Goal: Task Accomplishment & Management: Manage account settings

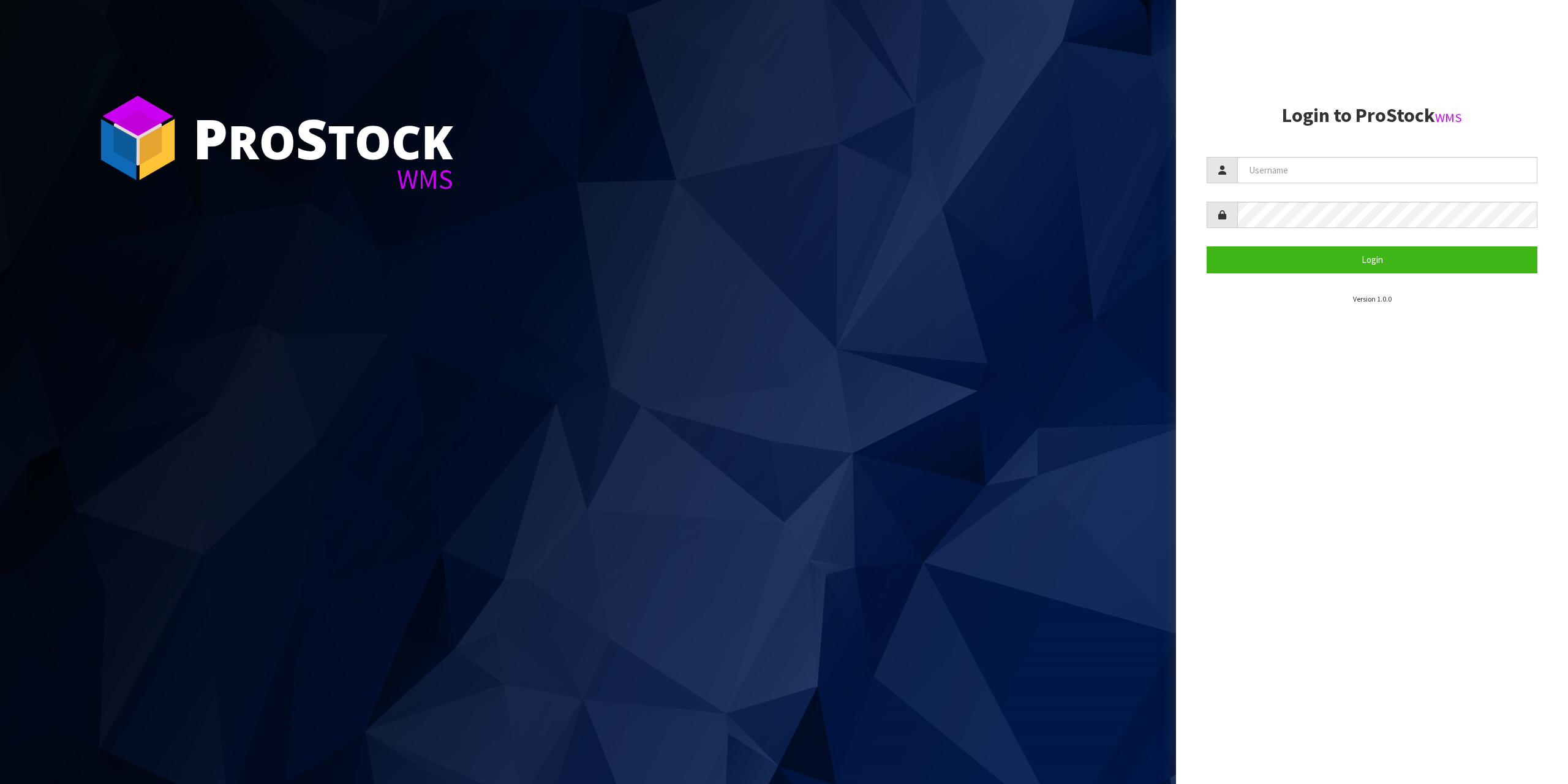
drag, startPoint x: 1411, startPoint y: 184, endPoint x: 1408, endPoint y: 159, distance: 25.2
click at [1409, 182] on form "Login" at bounding box center [1373, 215] width 331 height 116
click at [1408, 159] on input "text" at bounding box center [1388, 170] width 300 height 26
type input "zubairmoolla"
click at [1355, 230] on form "zubairmoolla Login" at bounding box center [1373, 215] width 331 height 116
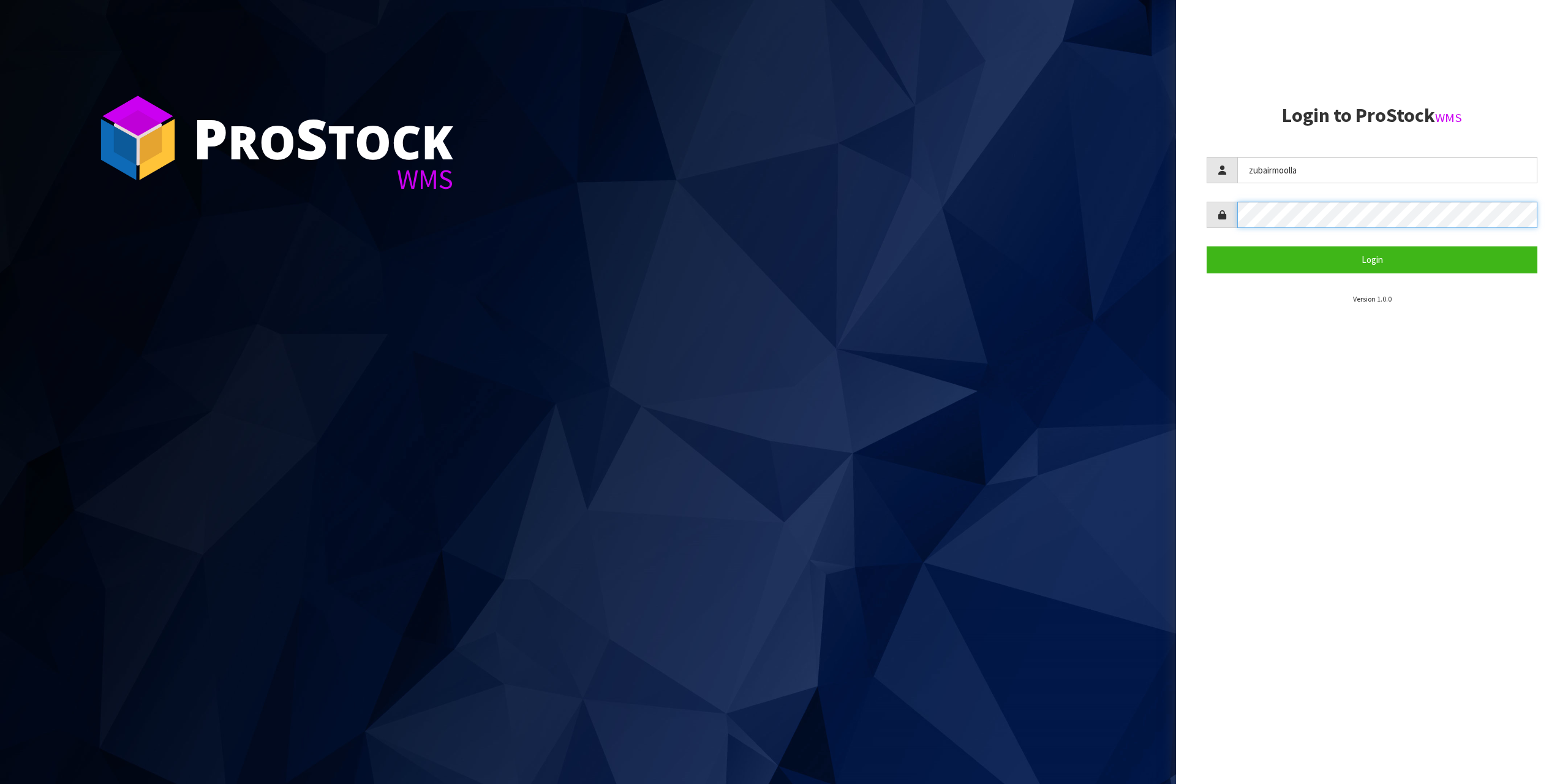
click at [1207, 246] on button "Login" at bounding box center [1373, 259] width 331 height 26
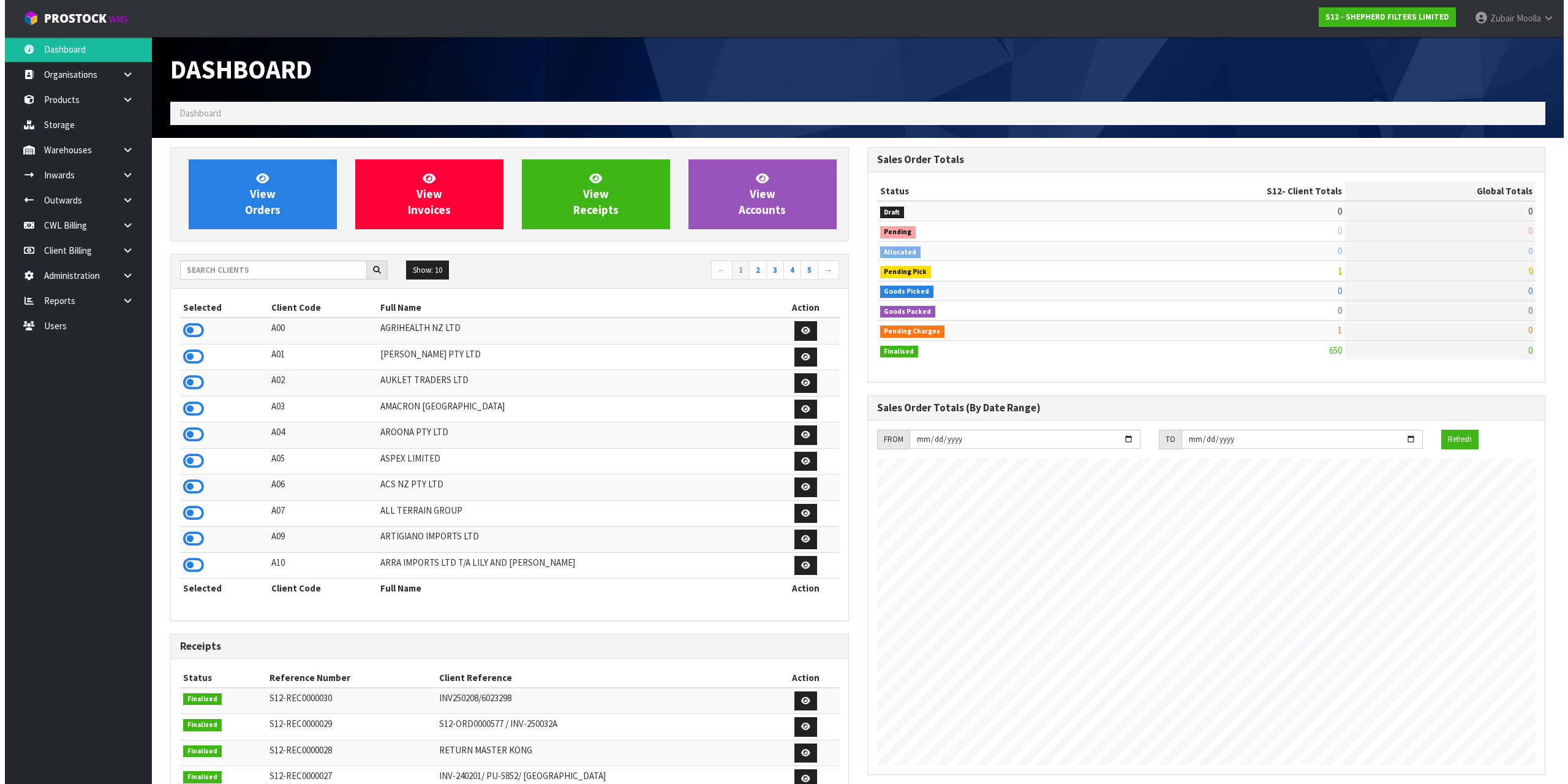
scroll to position [810, 697]
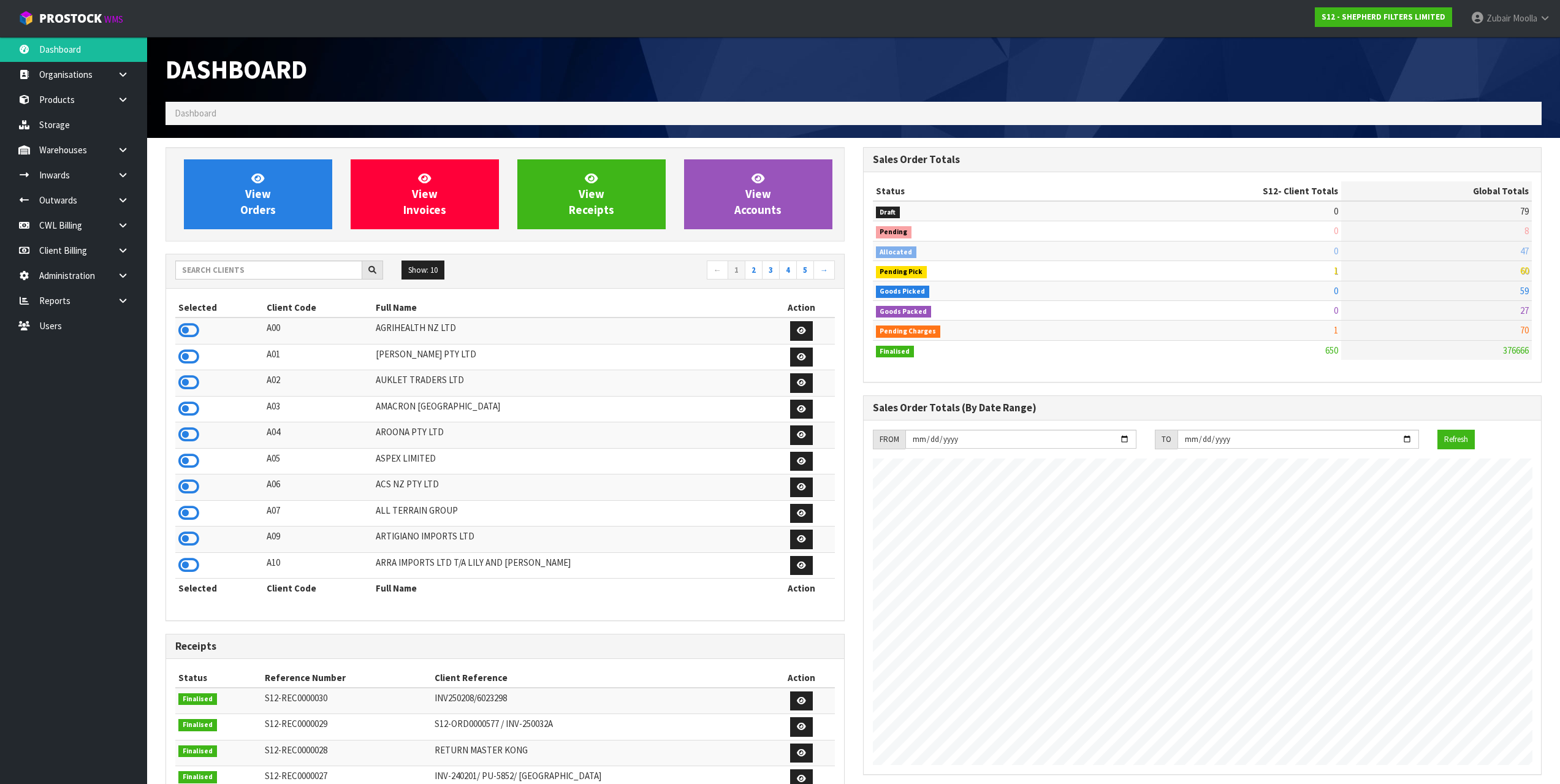
click at [1261, 404] on h3 "Sales Order Totals (By Date Range)" at bounding box center [1203, 408] width 660 height 12
click at [121, 158] on link at bounding box center [127, 150] width 39 height 25
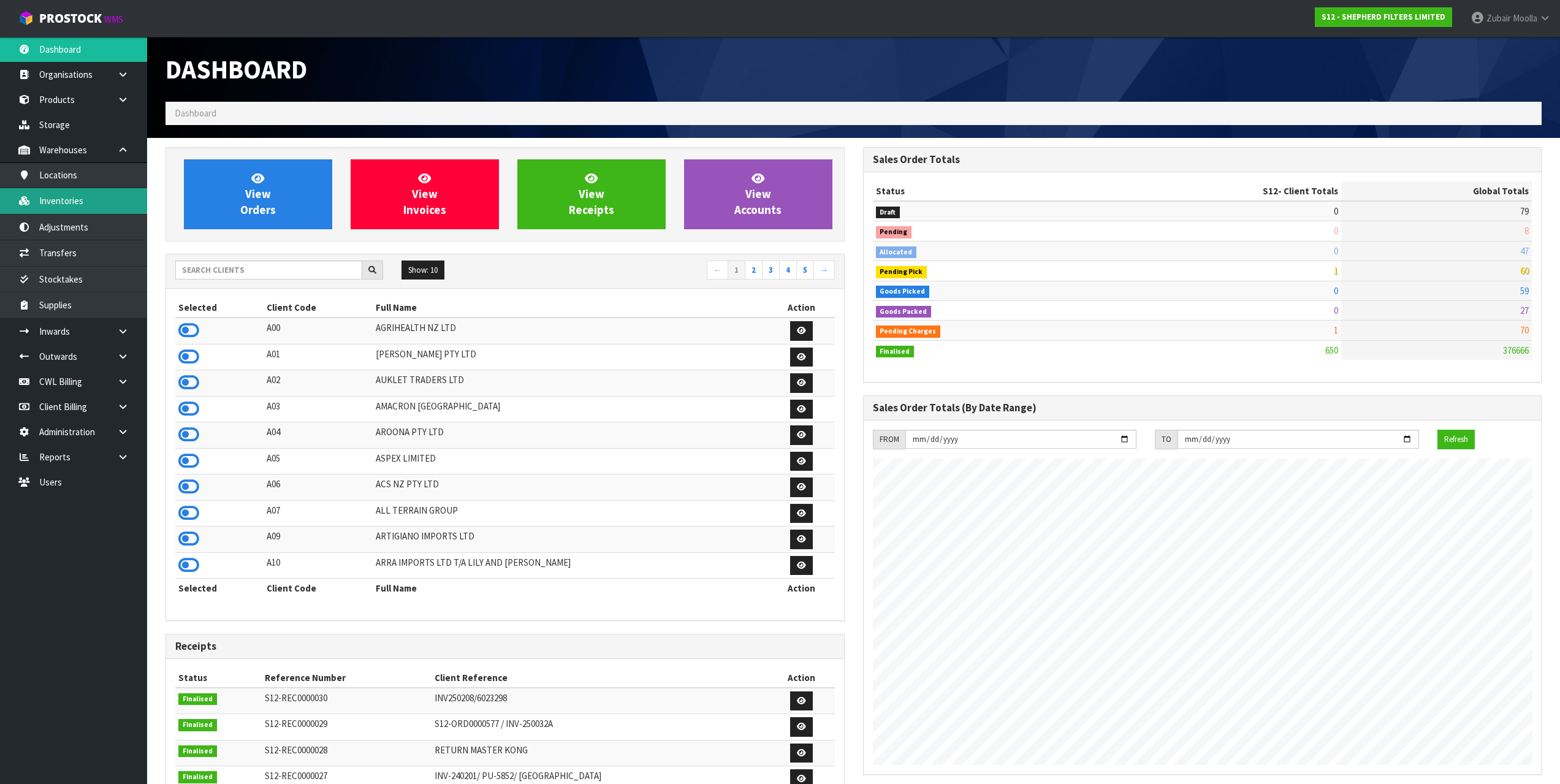
click at [114, 202] on link "Inventories" at bounding box center [73, 200] width 147 height 25
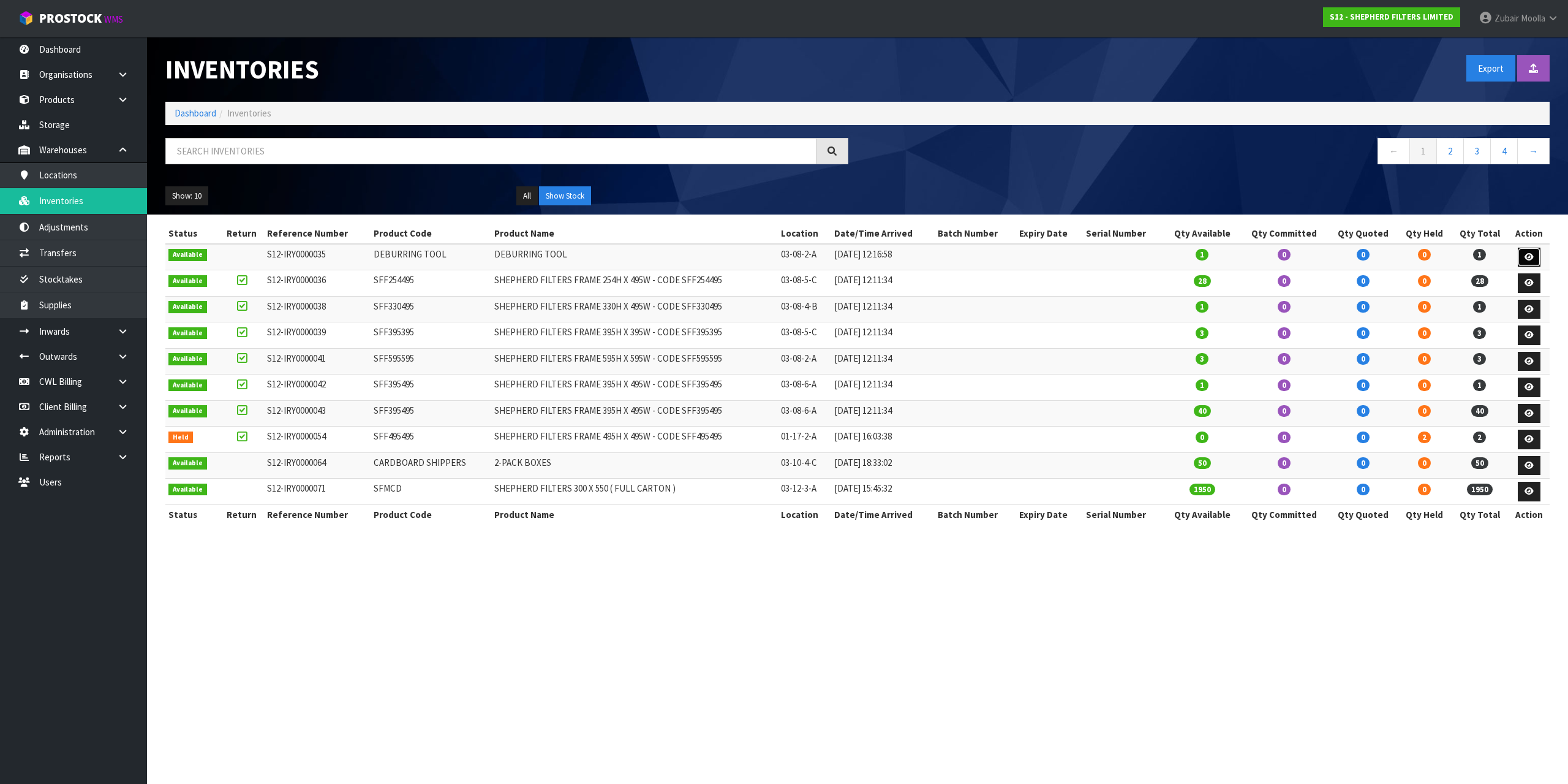
click at [1528, 264] on link at bounding box center [1529, 257] width 23 height 19
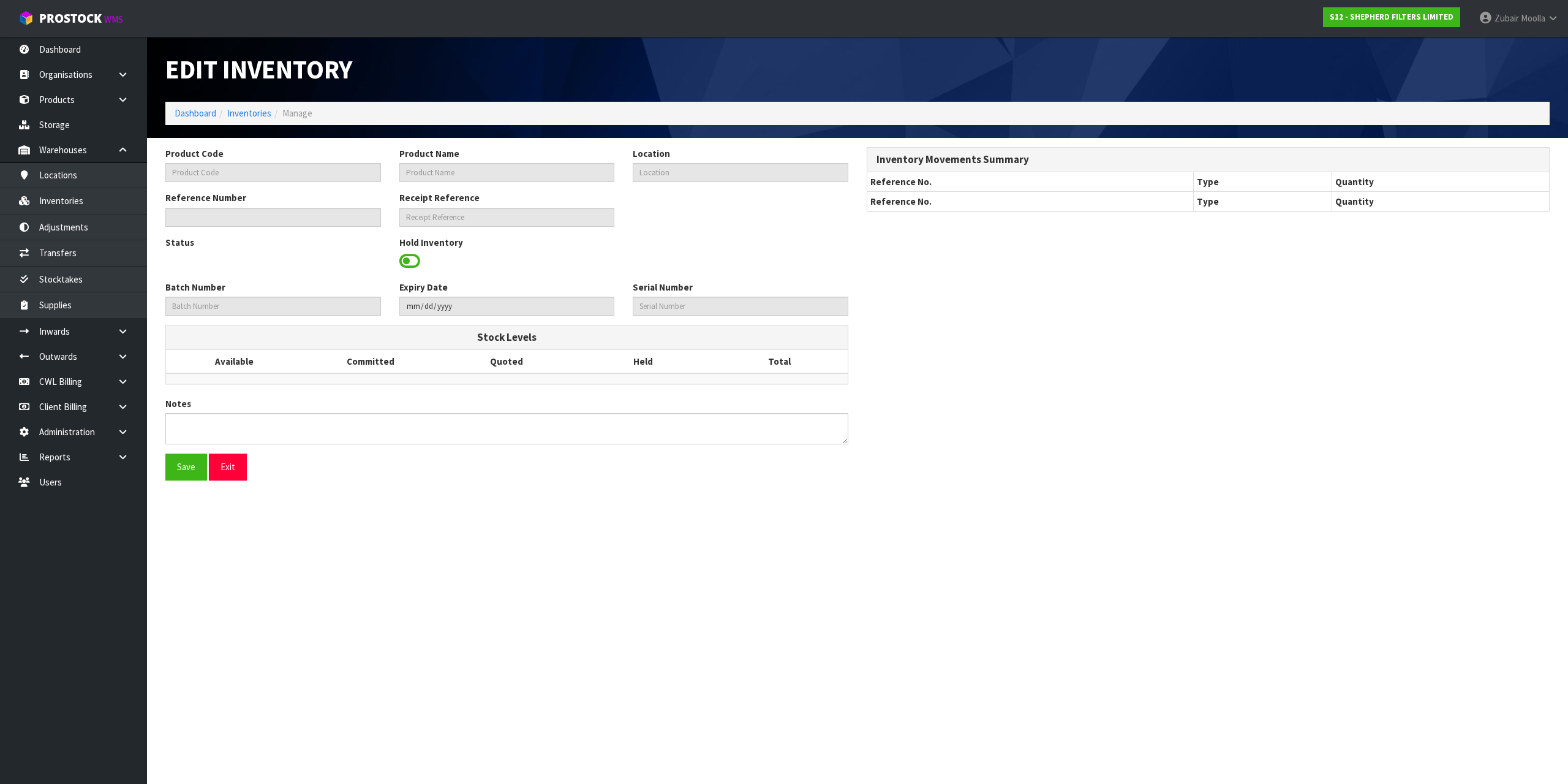
type input "DEBURRING TOOL"
type input "03-08-2-A"
type input "S12-IRY0000035"
type input "S12-REC0000007"
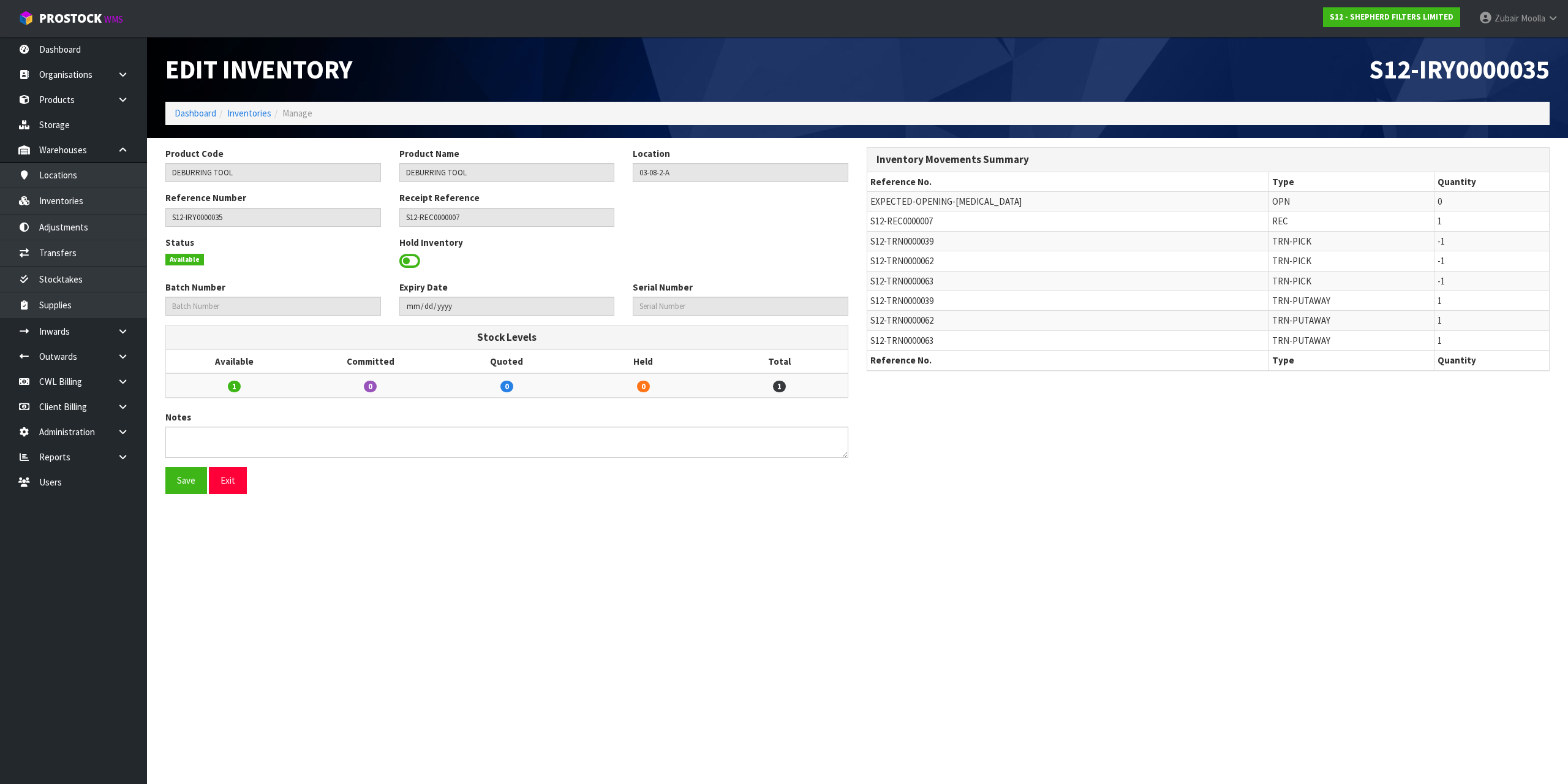
click at [405, 264] on span at bounding box center [410, 261] width 21 height 18
click at [791, 266] on span "Select an Option" at bounding box center [735, 259] width 193 height 15
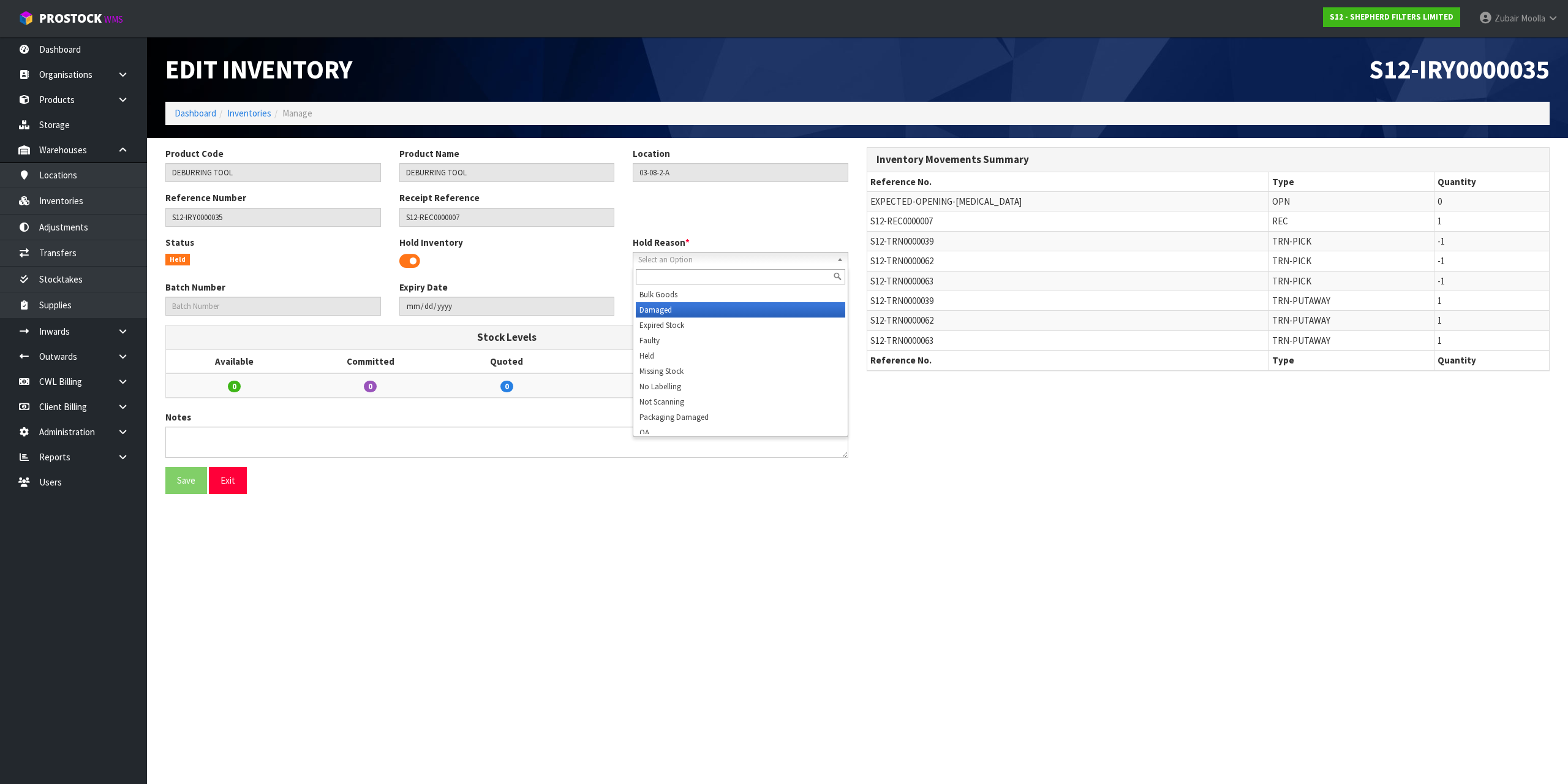
scroll to position [6, 0]
click at [585, 535] on section "Edit Inventory S12-IRY0000035 Dashboard Inventories Manage Product Code DEBURRI…" at bounding box center [784, 392] width 1568 height 784
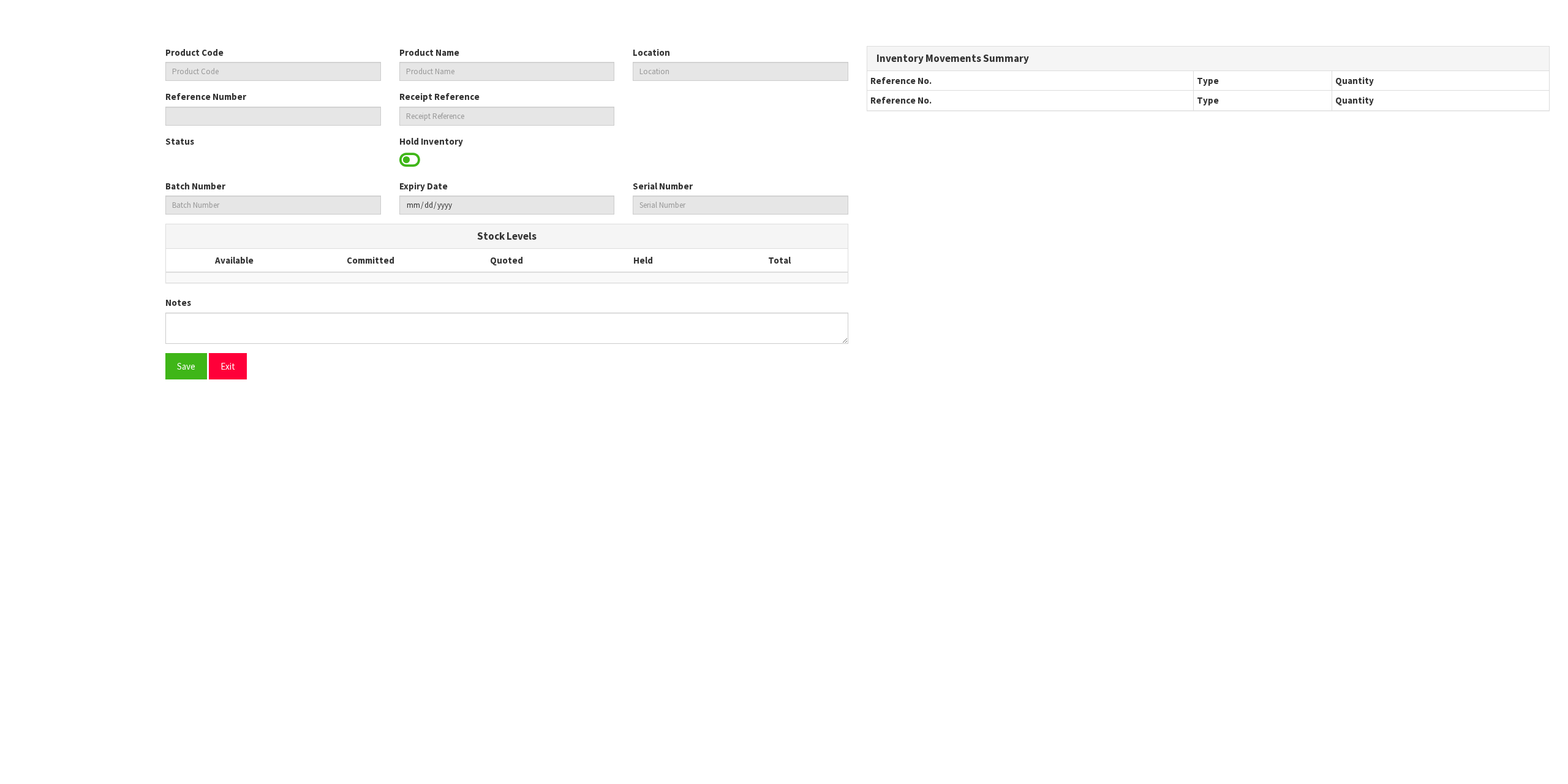
type input "DEBURRING TOOL"
type input "03-08-2-A"
type input "S12-IRY0000035"
type input "S12-REC0000007"
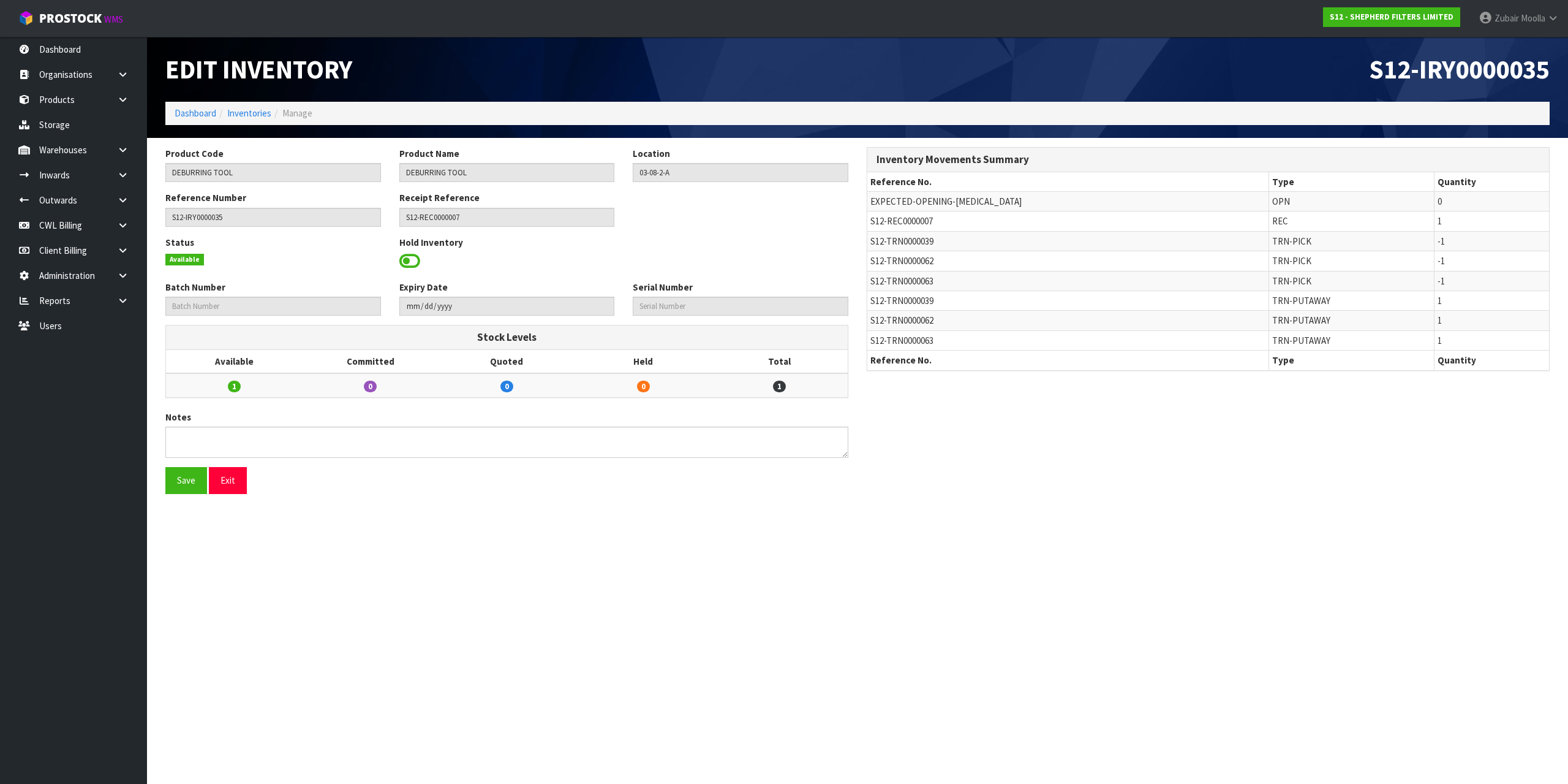
click at [414, 258] on span at bounding box center [410, 261] width 21 height 18
click at [850, 256] on div "Hold Reason * Bulk Goods Damaged Expired Stock Faulty Held Missing Stock No Lab…" at bounding box center [741, 251] width 234 height 31
click at [850, 256] on div "Hold Reason * Bulk Goods Damaged Expired Stock Faulty Held Missing Stock No Lab…" at bounding box center [741, 251] width 234 height 31
click at [835, 260] on link "Select an Option" at bounding box center [741, 259] width 216 height 15
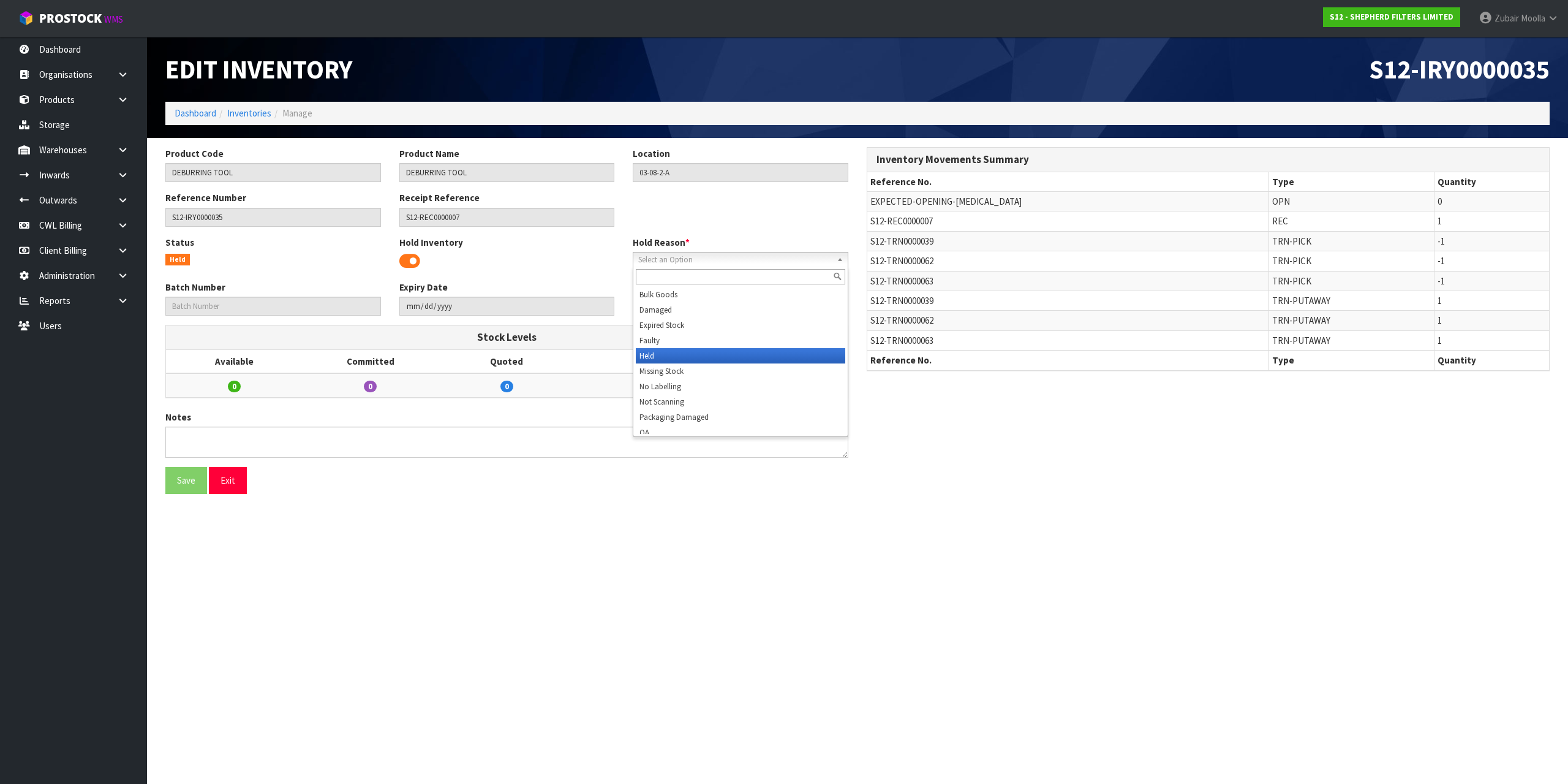
drag, startPoint x: 827, startPoint y: 333, endPoint x: 834, endPoint y: 353, distance: 21.2
click at [834, 353] on ul "Bulk Goods Damaged Expired Stock Faulty Held Missing Stock No Labelling Not Sca…" at bounding box center [739, 360] width 212 height 147
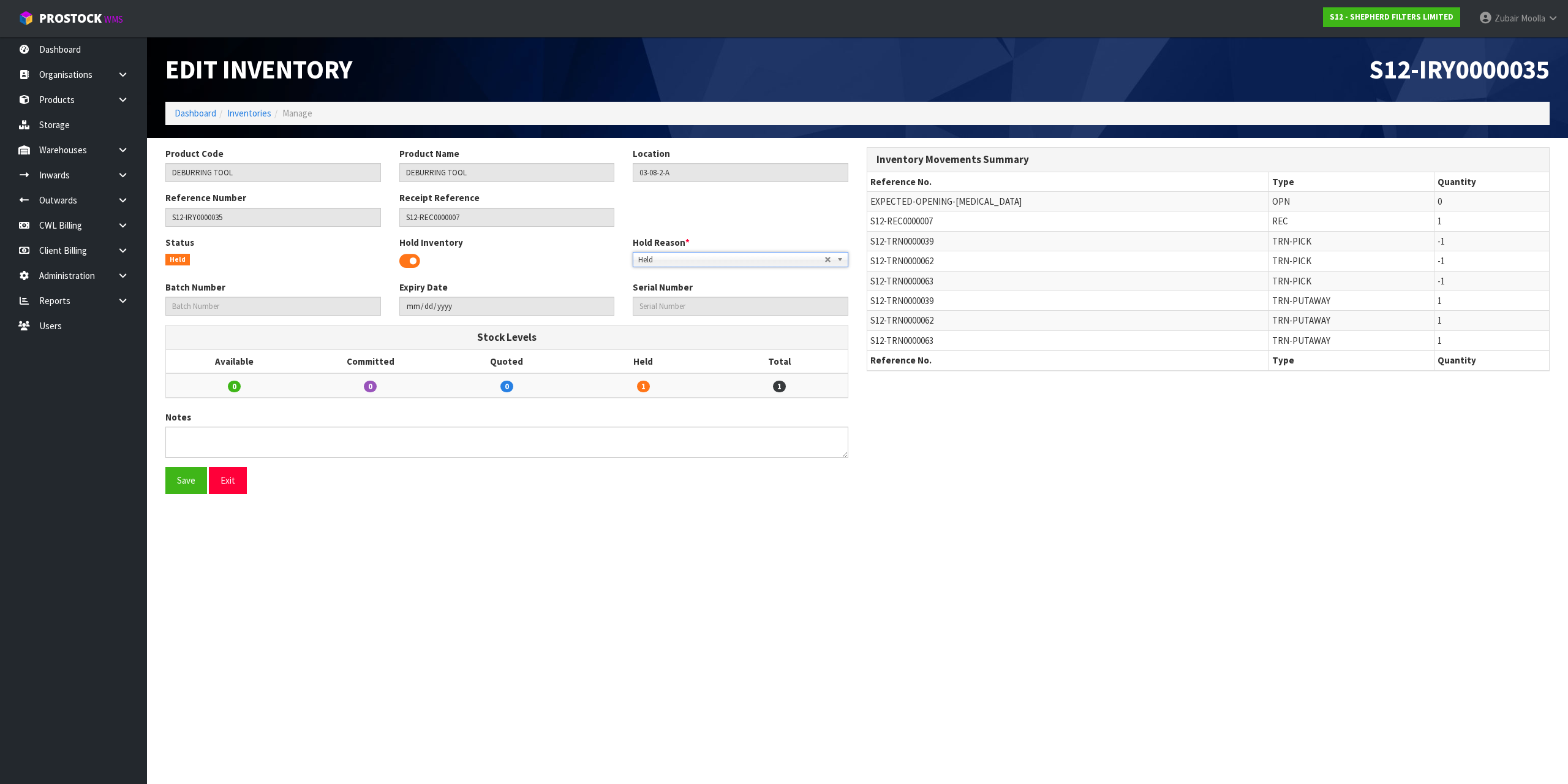
click at [836, 272] on div "Status Held Hold Inventory Hold Reason * Bulk Goods Damaged Expired Stock Fault…" at bounding box center [507, 258] width 702 height 45
click at [844, 265] on b at bounding box center [842, 259] width 11 height 14
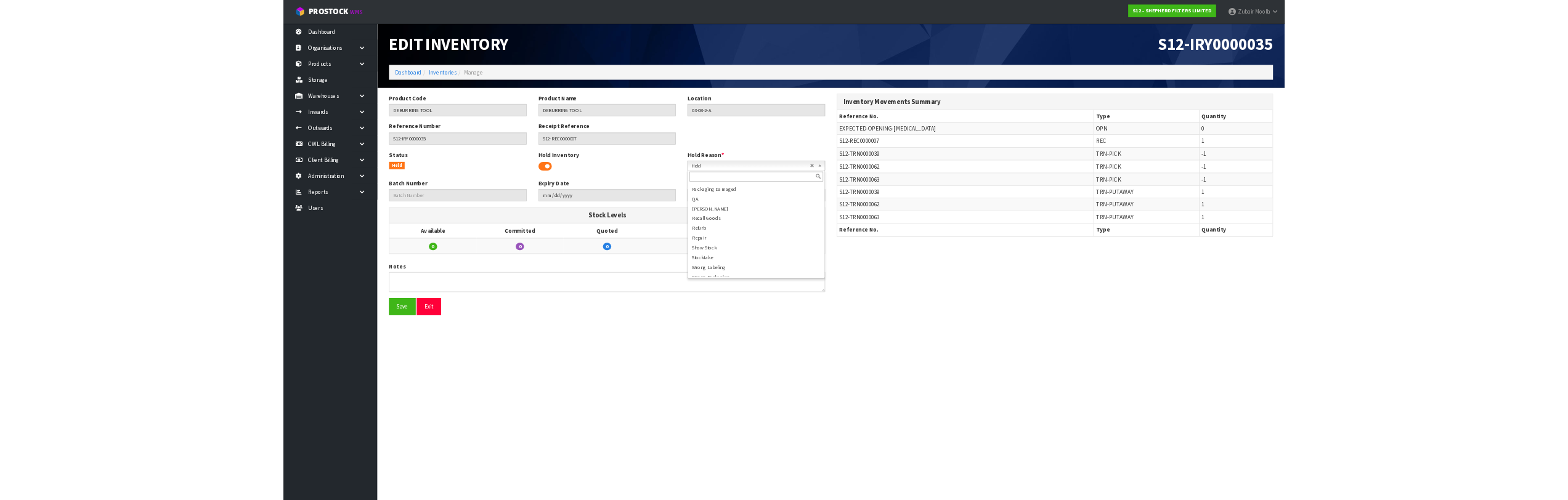
scroll to position [129, 0]
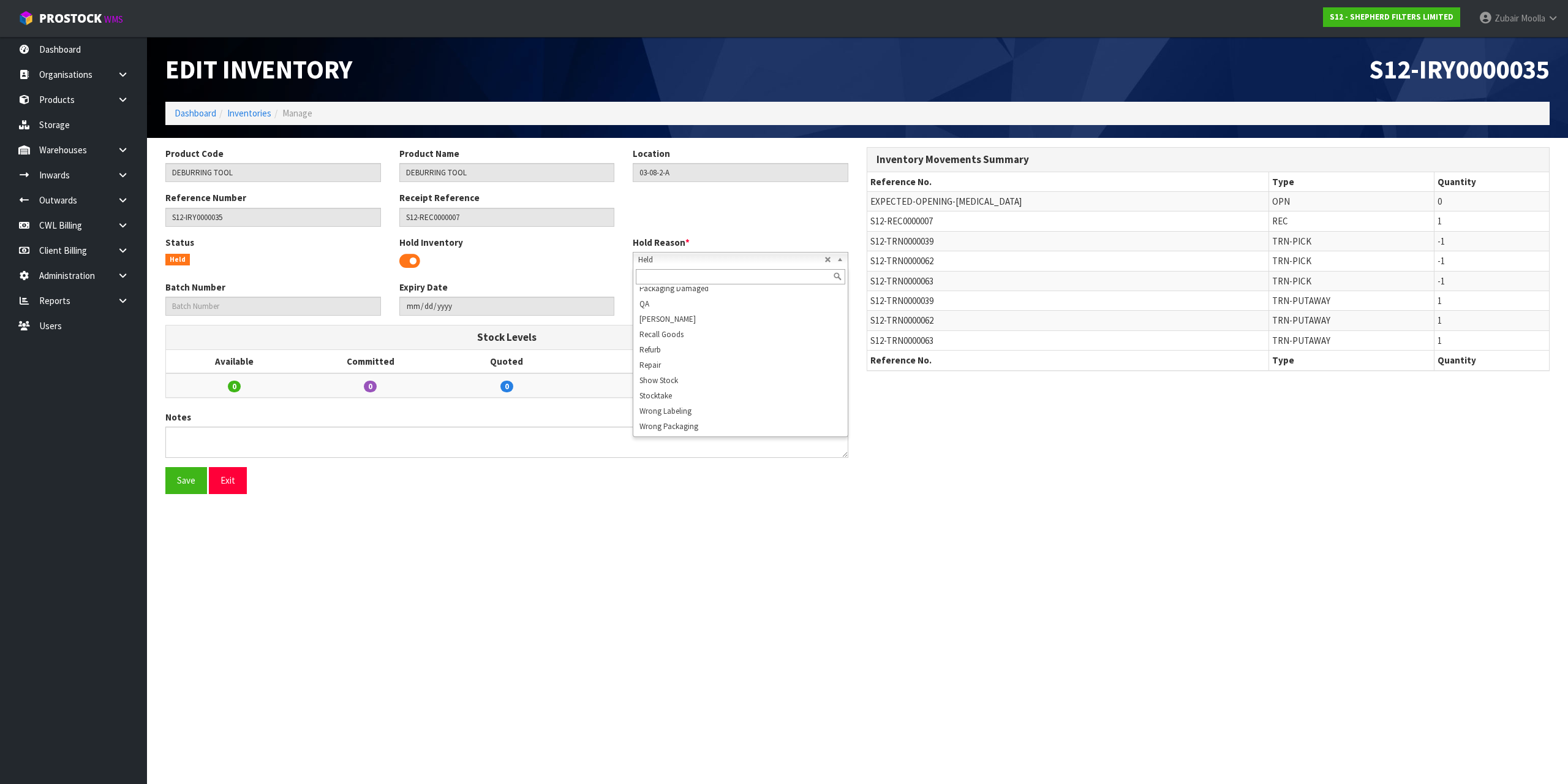
click at [1021, 493] on div "Product Code DEBURRING TOOL Product Name DEBURRING TOOL Location 03-08-2-A Refe…" at bounding box center [858, 325] width 1403 height 356
click at [1052, 527] on section "Edit Inventory S12-IRY0000035 Dashboard Inventories Manage Product Code DEBURRI…" at bounding box center [784, 392] width 1568 height 784
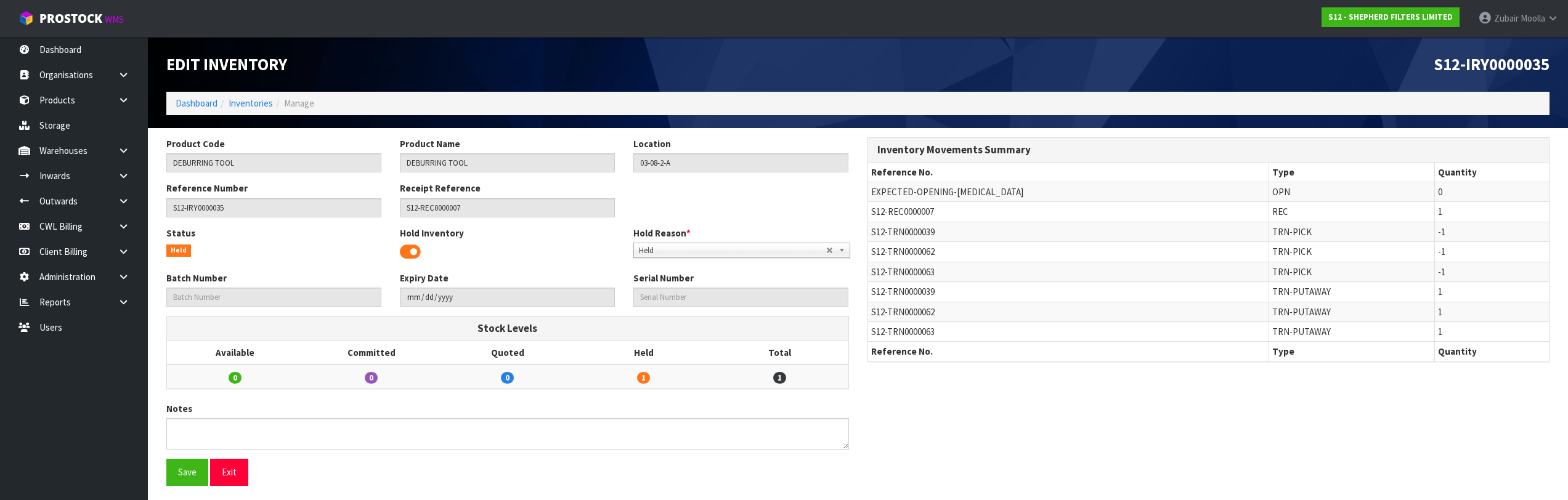
click at [1054, 424] on div "Product Code DEBURRING TOOL Product Name DEBURRING TOOL Location 03-08-2-A Refe…" at bounding box center [858, 316] width 1402 height 358
click at [1055, 424] on div "Product Code DEBURRING TOOL Product Name DEBURRING TOOL Location 03-08-2-A Refe…" at bounding box center [858, 316] width 1402 height 358
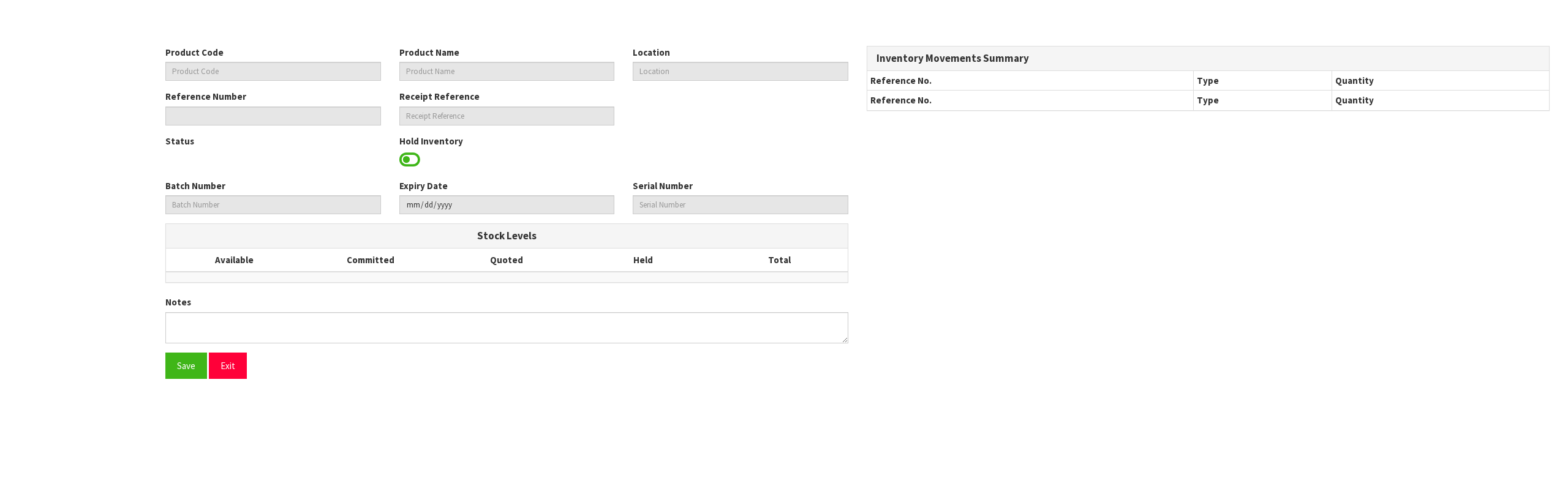
type input "DEBURRING TOOL"
type input "03-08-2-A"
type input "S12-IRY0000035"
type input "S12-REC0000007"
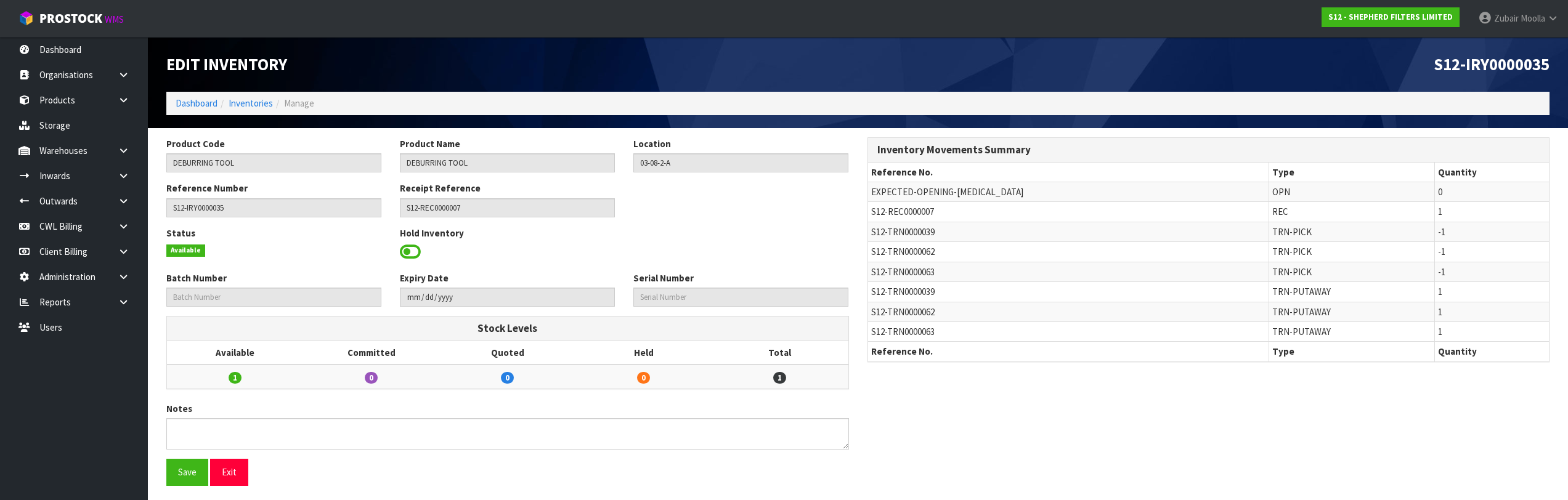
click at [417, 252] on span at bounding box center [411, 252] width 21 height 18
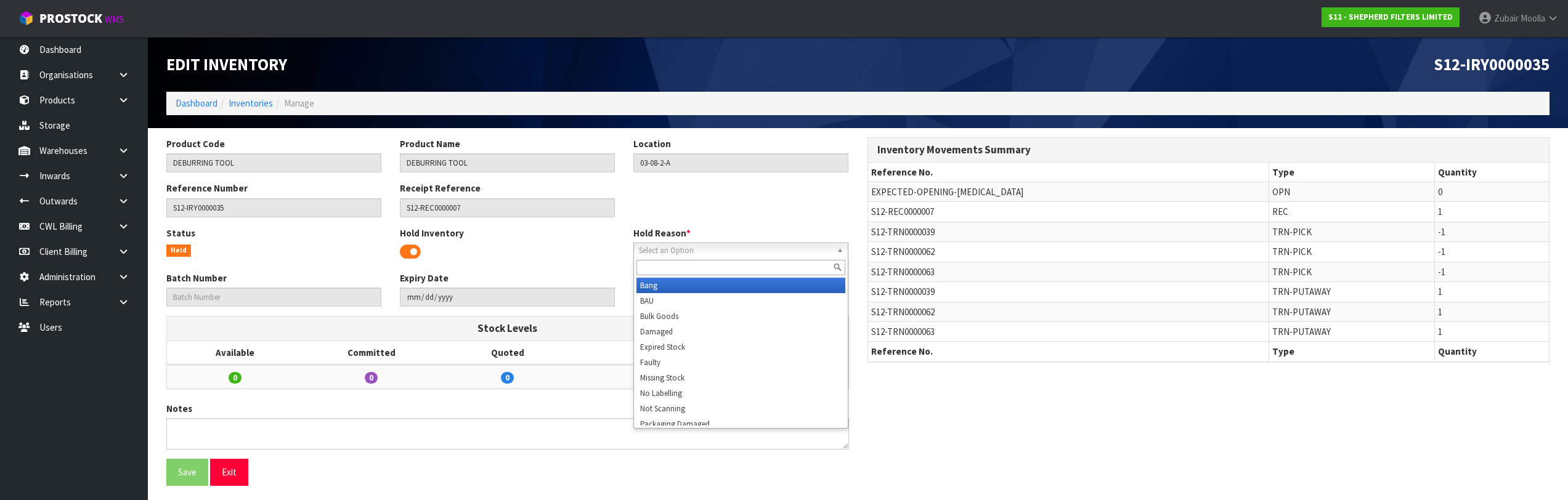
click at [719, 248] on span "Select an Option" at bounding box center [736, 250] width 193 height 15
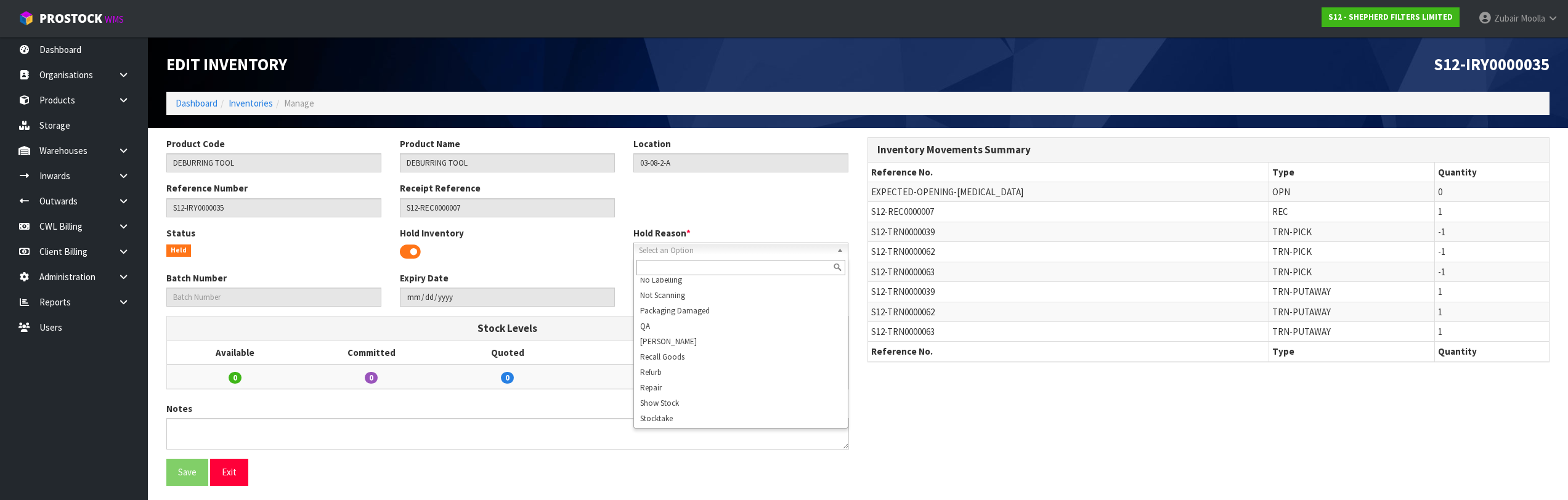
scroll to position [160, 0]
click at [945, 433] on div "Product Code DEBURRING TOOL Product Name DEBURRING TOOL Location 03-08-2-A Refe…" at bounding box center [858, 316] width 1402 height 358
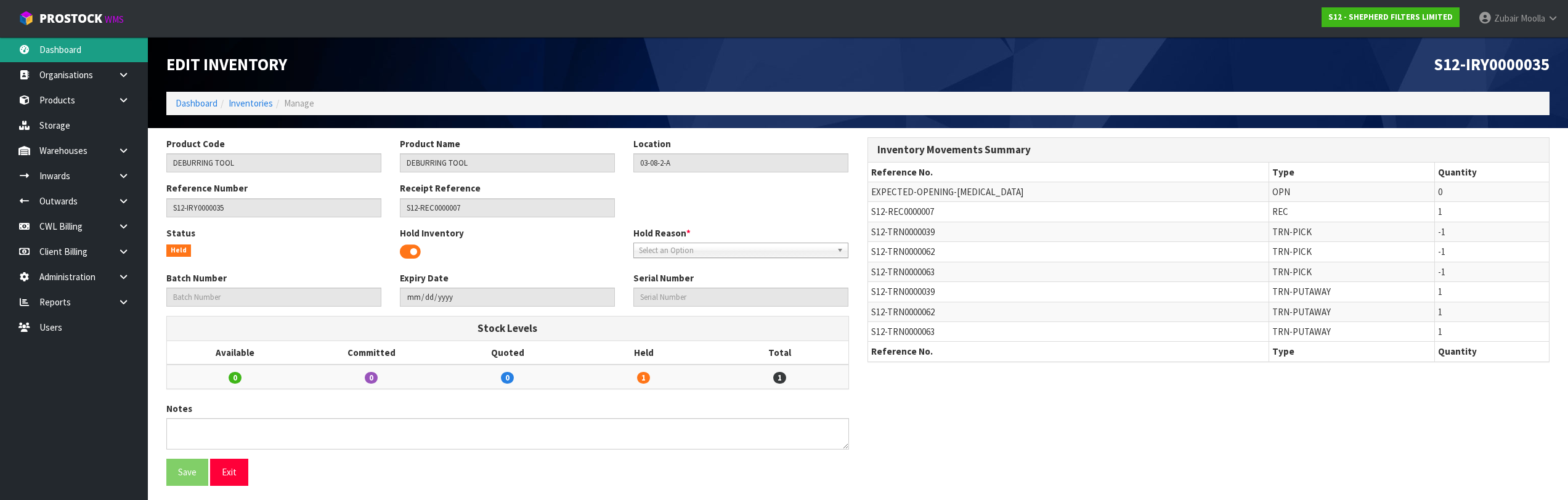
drag, startPoint x: 54, startPoint y: 43, endPoint x: 686, endPoint y: 80, distance: 633.1
click at [55, 43] on link "Dashboard" at bounding box center [73, 50] width 148 height 25
click at [855, 80] on div "Edit Inventory" at bounding box center [508, 64] width 701 height 55
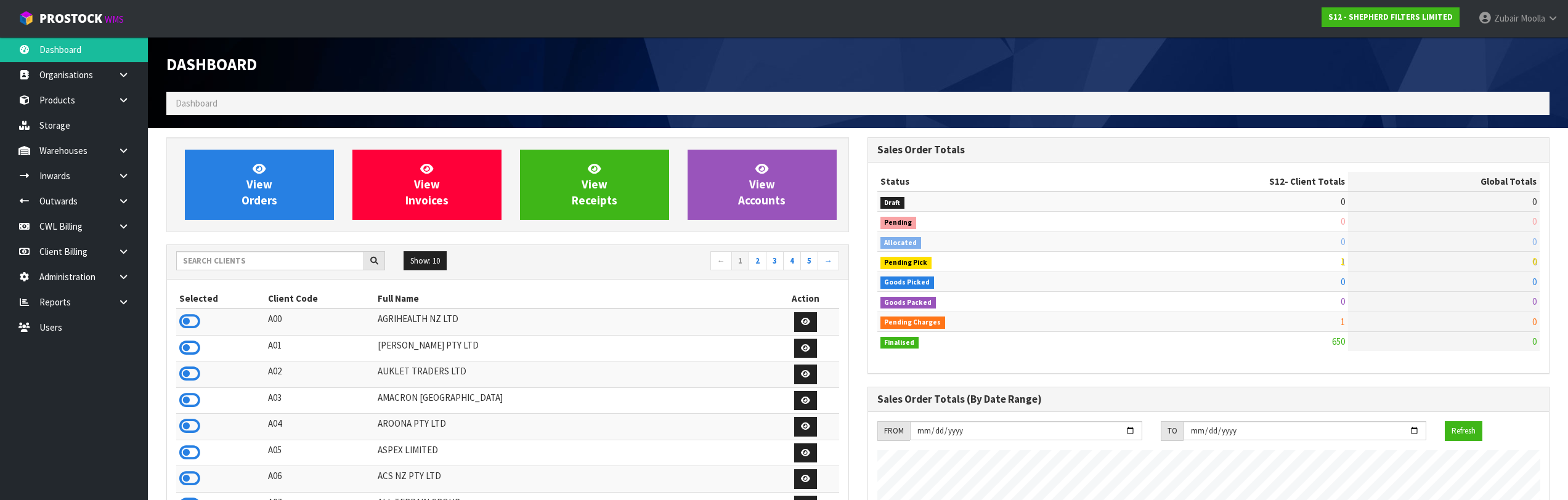
scroll to position [814, 701]
click at [132, 145] on link at bounding box center [128, 150] width 39 height 25
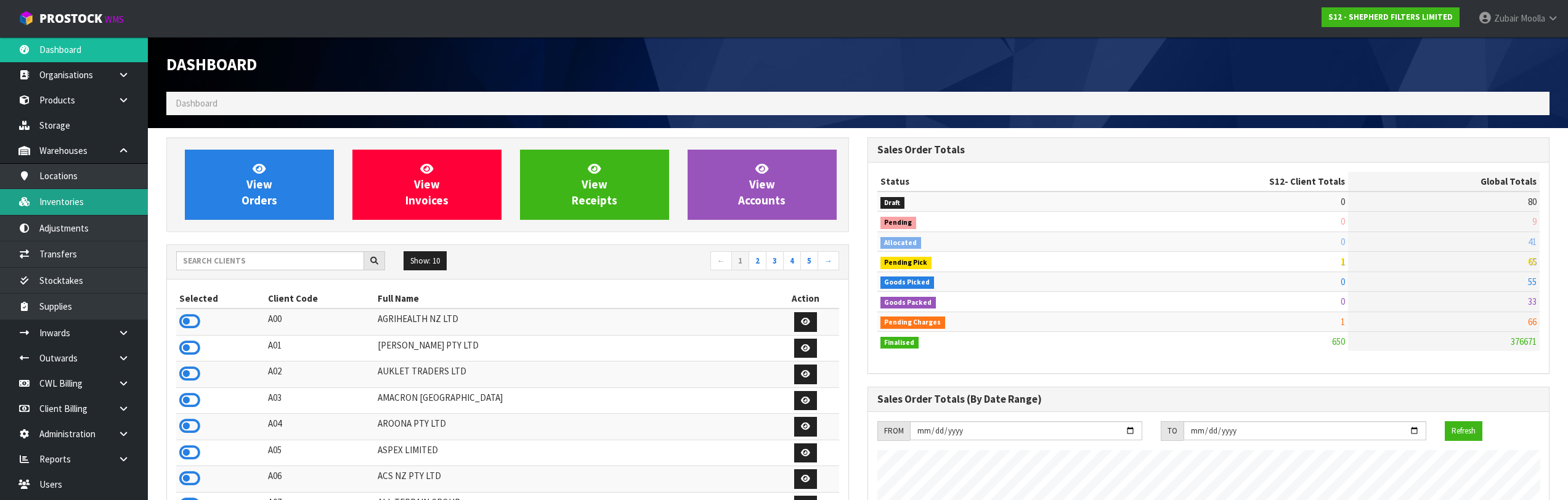
click at [45, 195] on link "Inventories" at bounding box center [73, 201] width 148 height 25
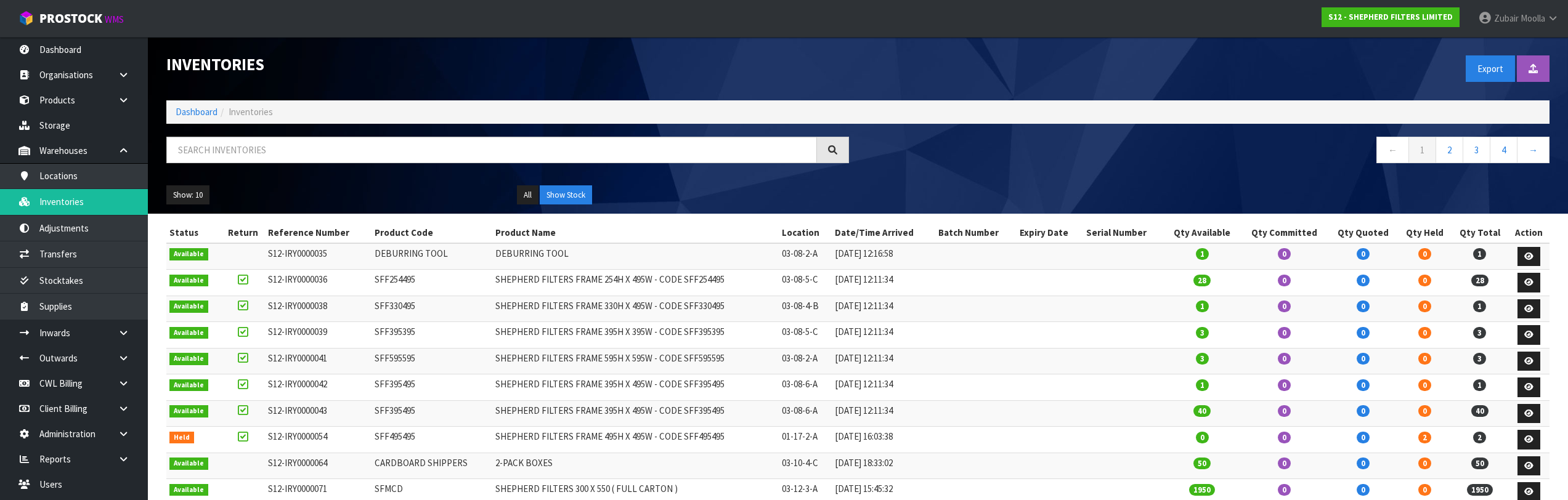
click at [795, 209] on div "Show: 10 5 10 25 50 All Show Stock" at bounding box center [858, 195] width 1402 height 38
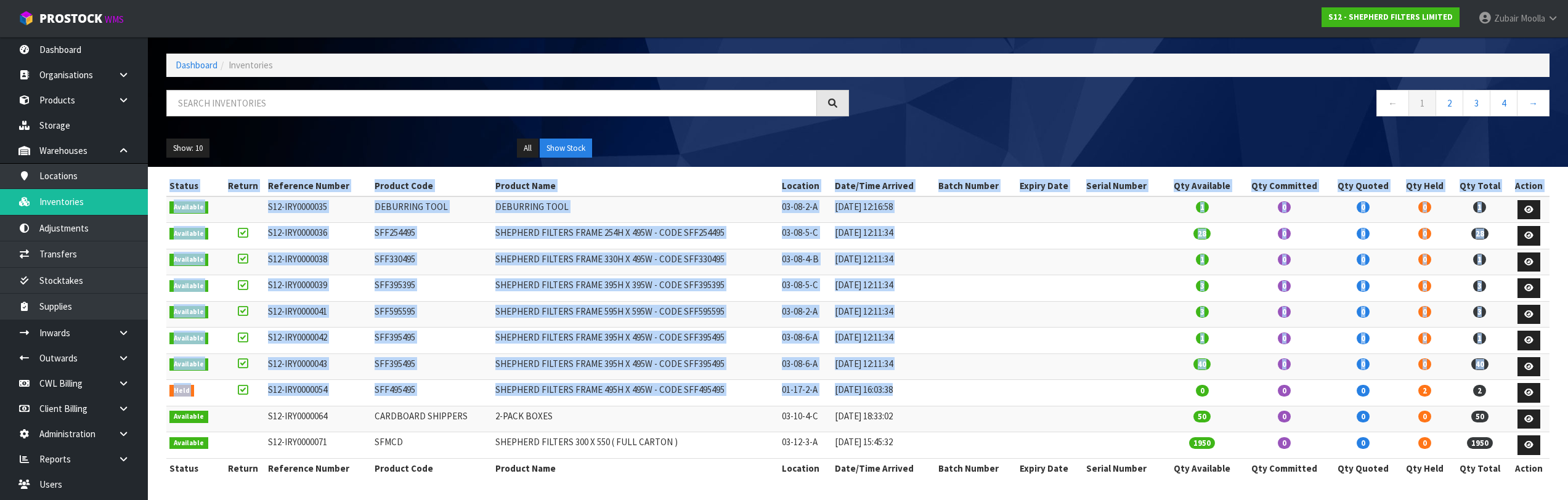
click at [1147, 453] on html "Toggle navigation ProStock WMS S12 - SHEPHERD FILTERS LIMITED [PERSON_NAME] Log…" at bounding box center [784, 203] width 1568 height 500
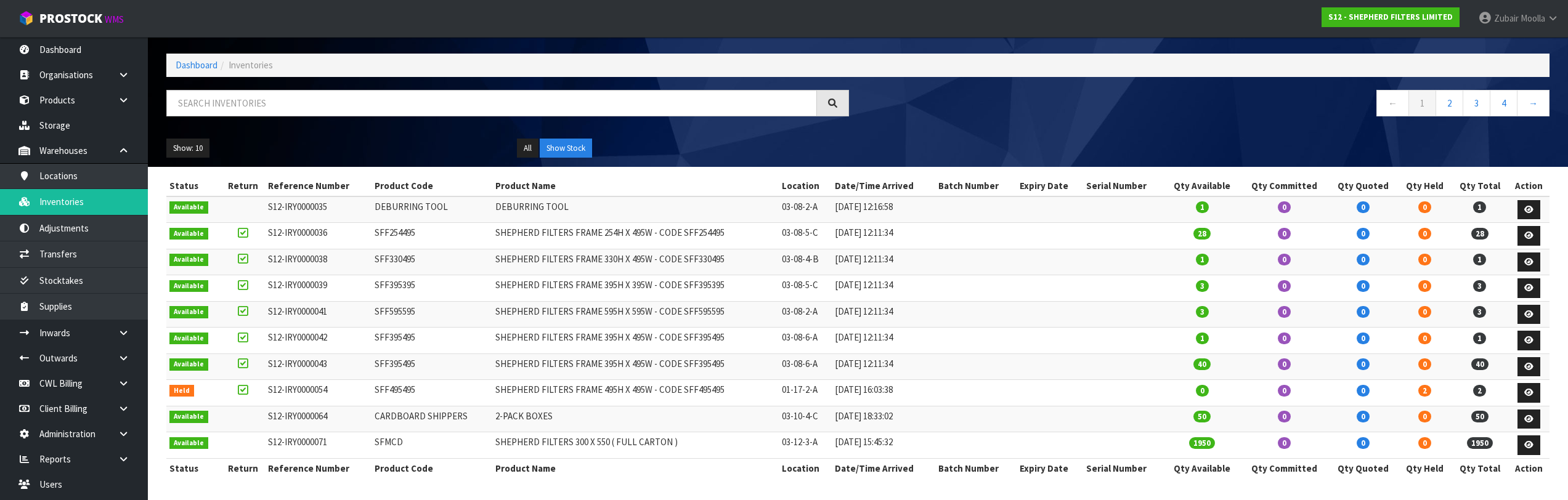
click at [1042, 353] on td at bounding box center [1050, 341] width 66 height 27
click at [1041, 353] on td at bounding box center [1050, 341] width 66 height 27
click at [1532, 396] on icon at bounding box center [1529, 392] width 9 height 8
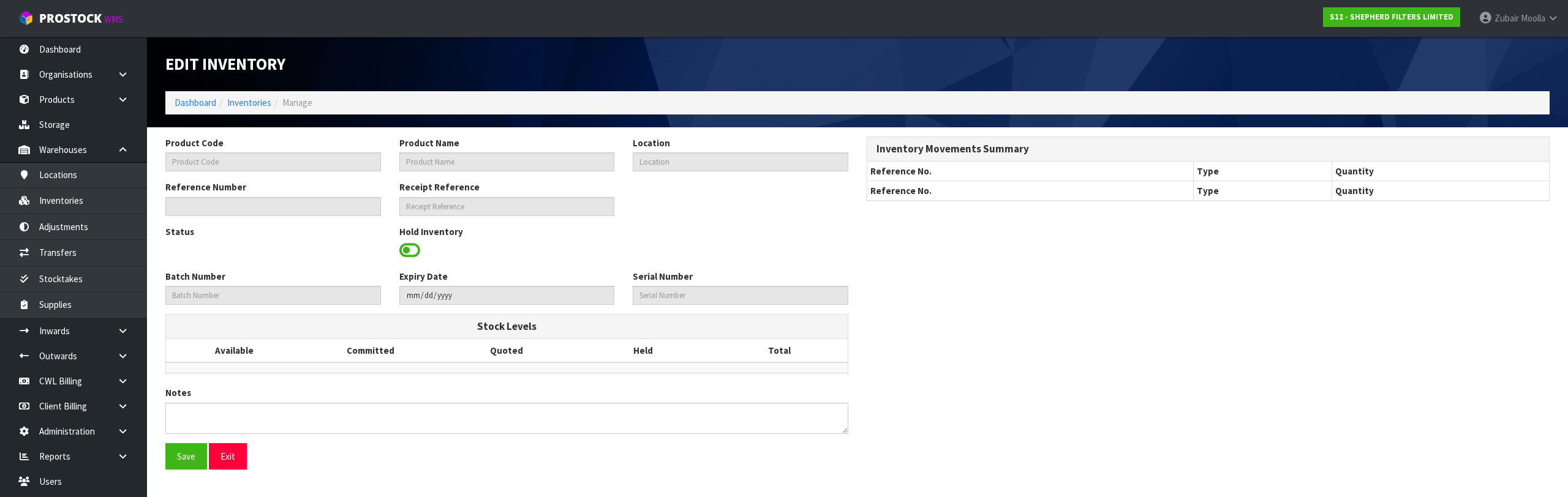
type input "SFF495495"
type input "SHEPHERD FILTERS FRAME 495H X 495W - CODE SFF495495"
type input "01-17-2-A"
type input "S12-IRY0000054"
type input "S12-REC0000013"
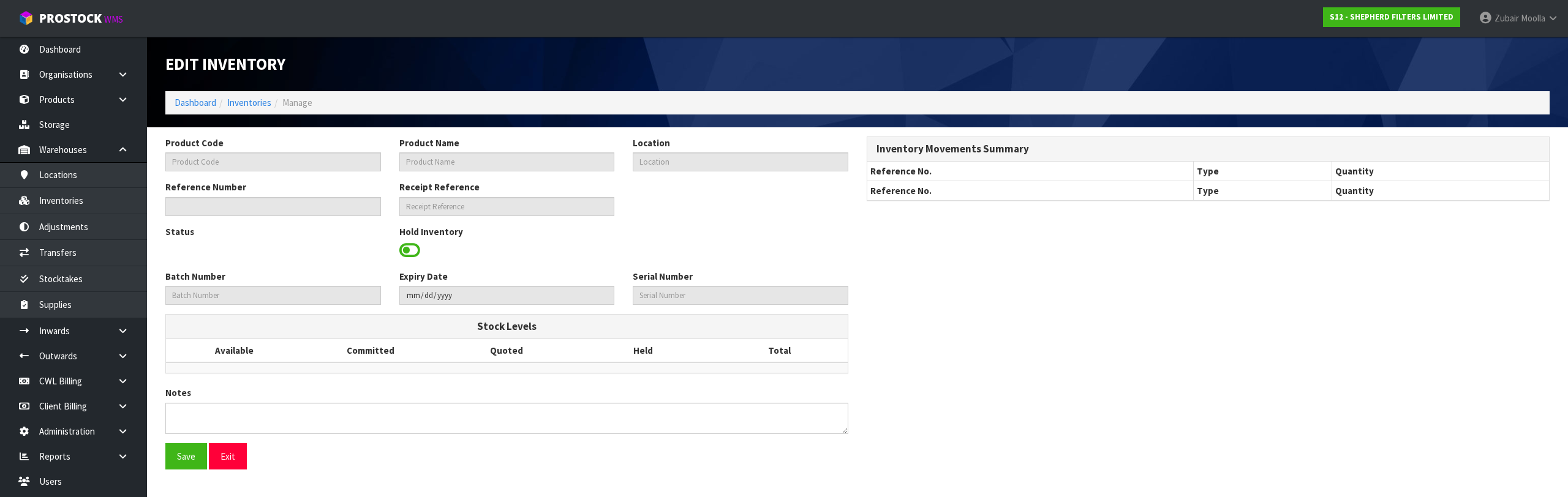
type textarea "MISSING OUTER FRAMES."
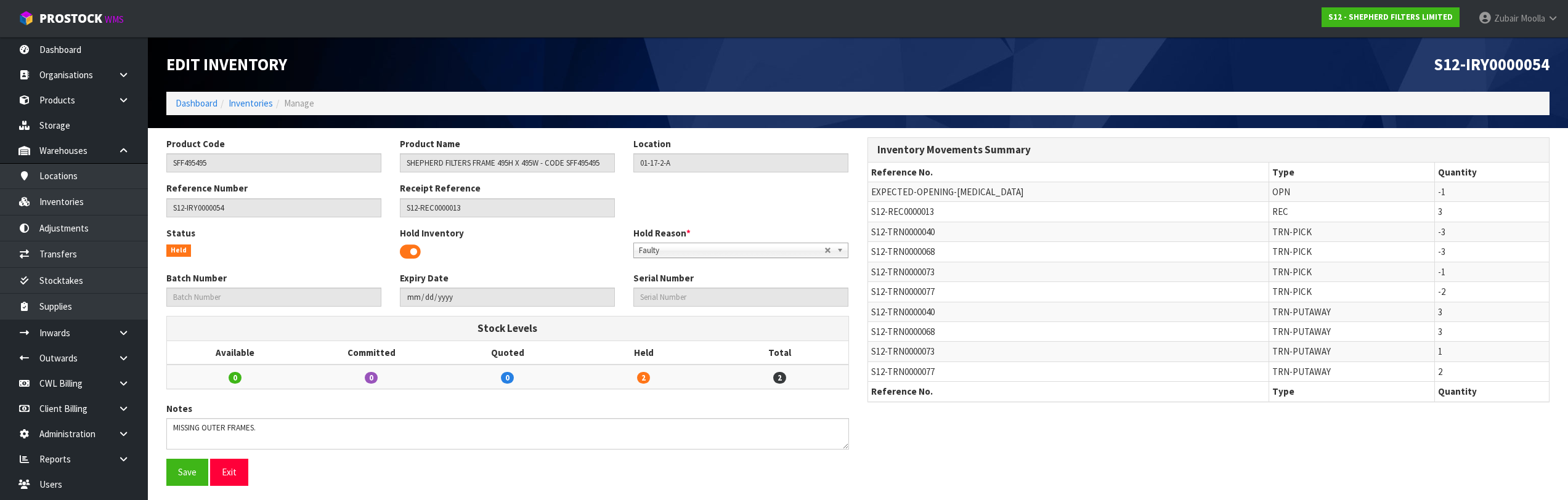
click at [995, 386] on th "Reference No." at bounding box center [1069, 392] width 401 height 20
click at [976, 382] on th "Reference No." at bounding box center [1069, 392] width 401 height 20
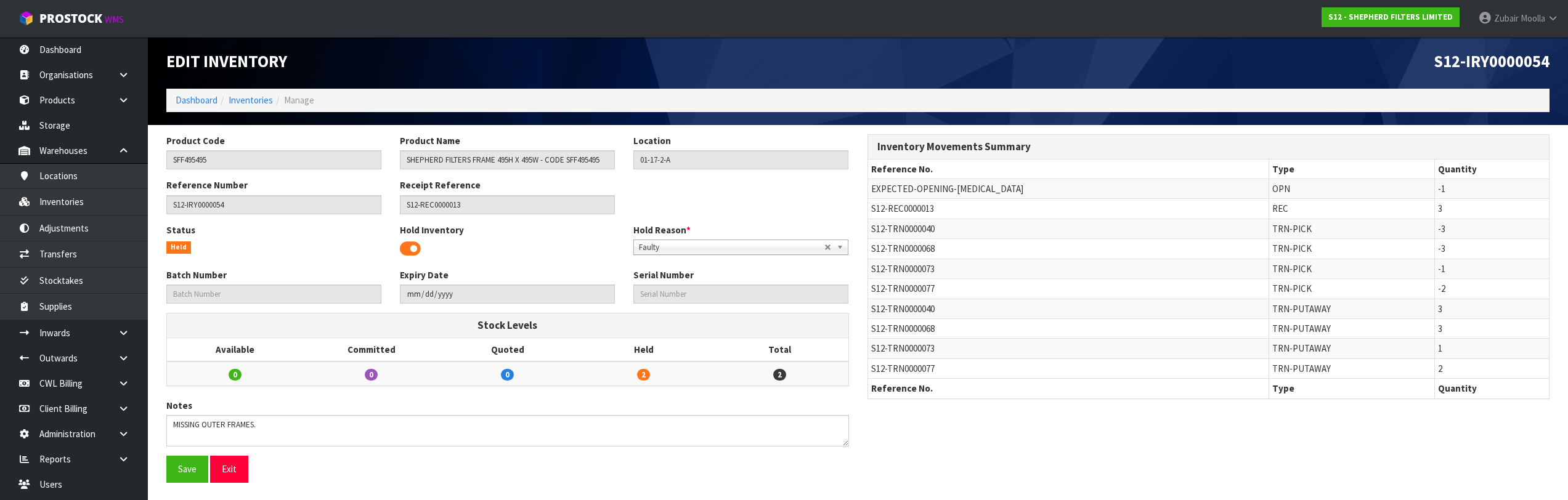
scroll to position [4, 0]
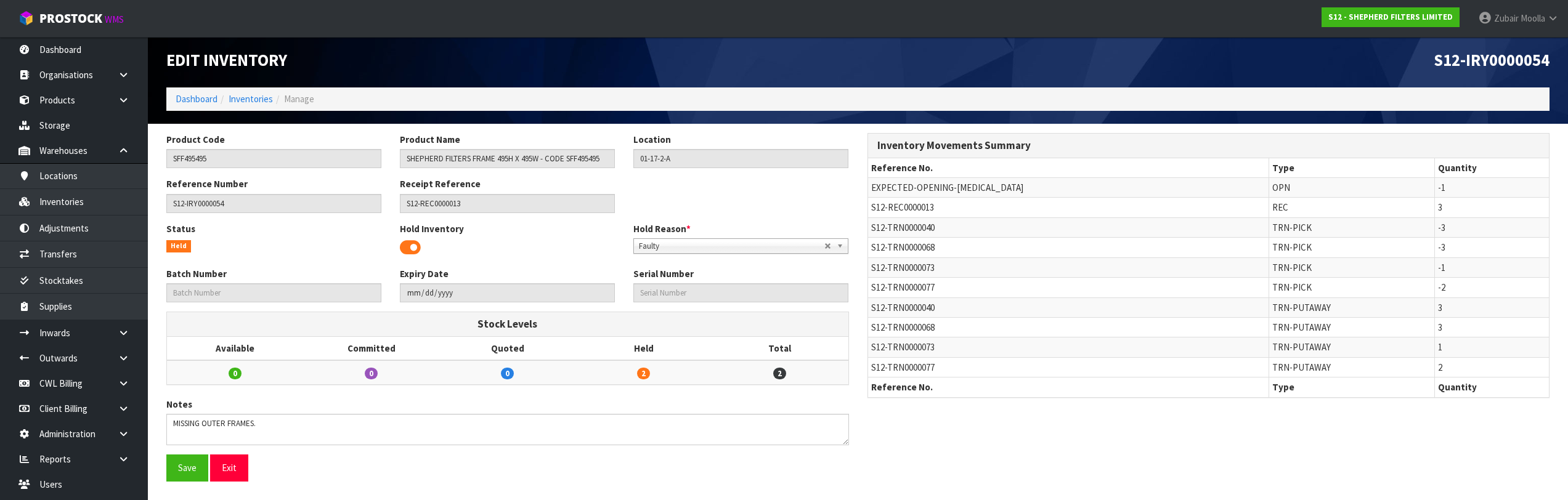
click at [251, 106] on li "Inventories" at bounding box center [245, 99] width 55 height 13
click at [256, 98] on link "Inventories" at bounding box center [250, 99] width 44 height 12
drag, startPoint x: 256, startPoint y: 98, endPoint x: 462, endPoint y: 95, distance: 206.0
click at [259, 98] on link "Inventories" at bounding box center [250, 99] width 44 height 12
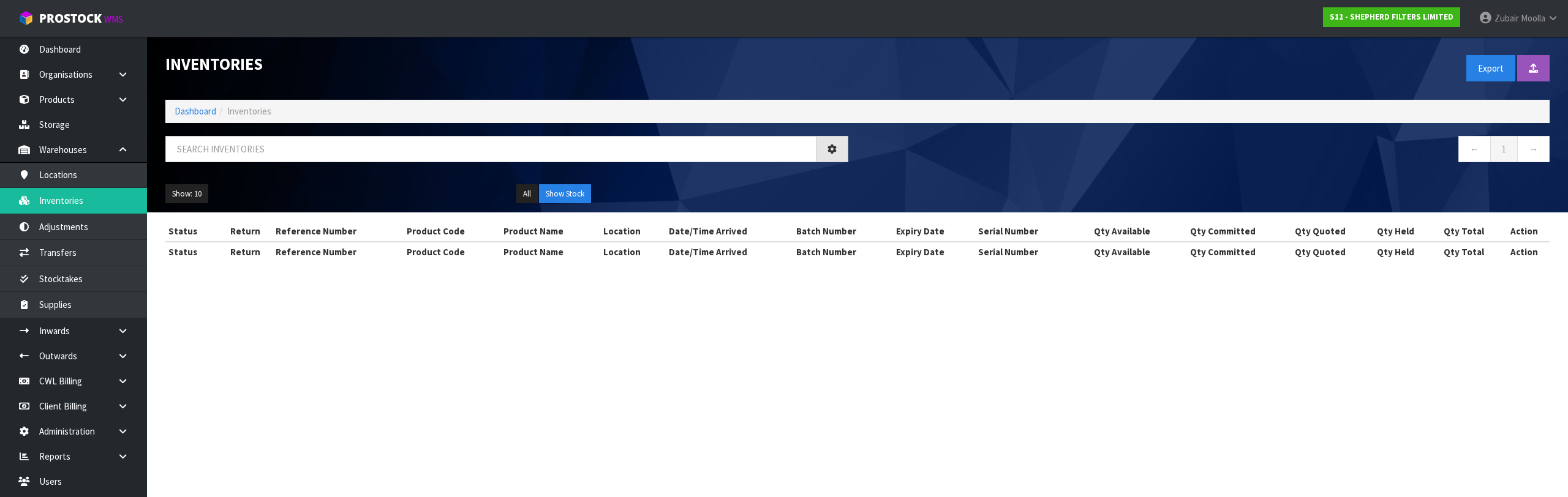
click at [486, 95] on div "Inventories Export" at bounding box center [858, 68] width 1403 height 63
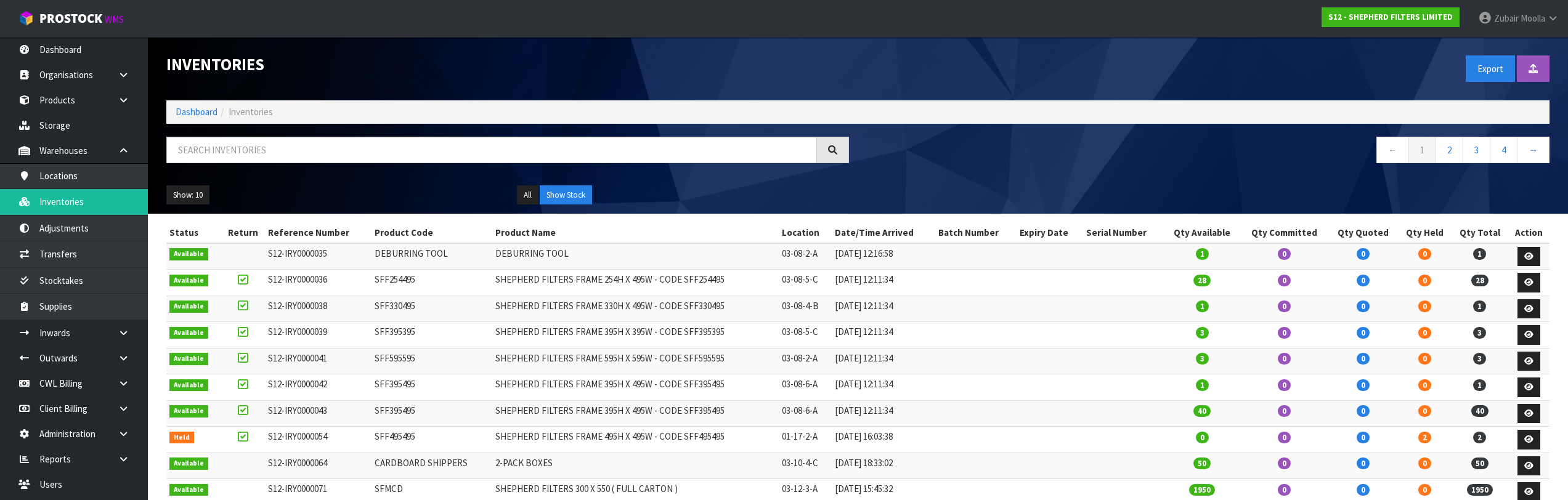
click at [405, 63] on h1 "Inventories" at bounding box center [508, 64] width 683 height 18
click at [406, 62] on h1 "Inventories" at bounding box center [508, 64] width 683 height 18
